Goal: Transaction & Acquisition: Download file/media

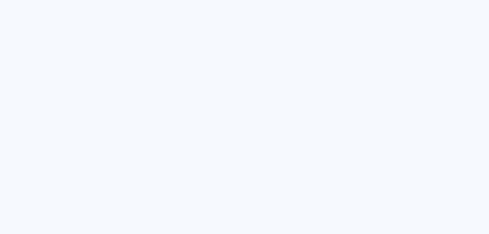
drag, startPoint x: 0, startPoint y: 0, endPoint x: 173, endPoint y: 48, distance: 179.7
click at [173, 48] on quentale-app at bounding box center [244, 117] width 489 height 234
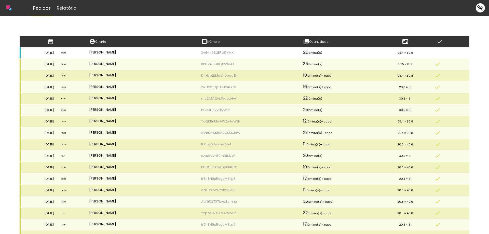
click at [245, 51] on td "XyG4h98LtEPsE7XMX" at bounding box center [248, 52] width 102 height 11
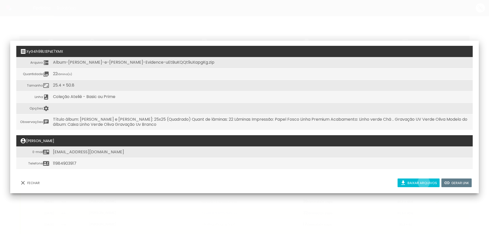
click at [0, 0] on slot "Baixar arquivos" at bounding box center [0, 0] width 0 height 0
